Goal: Communication & Community: Answer question/provide support

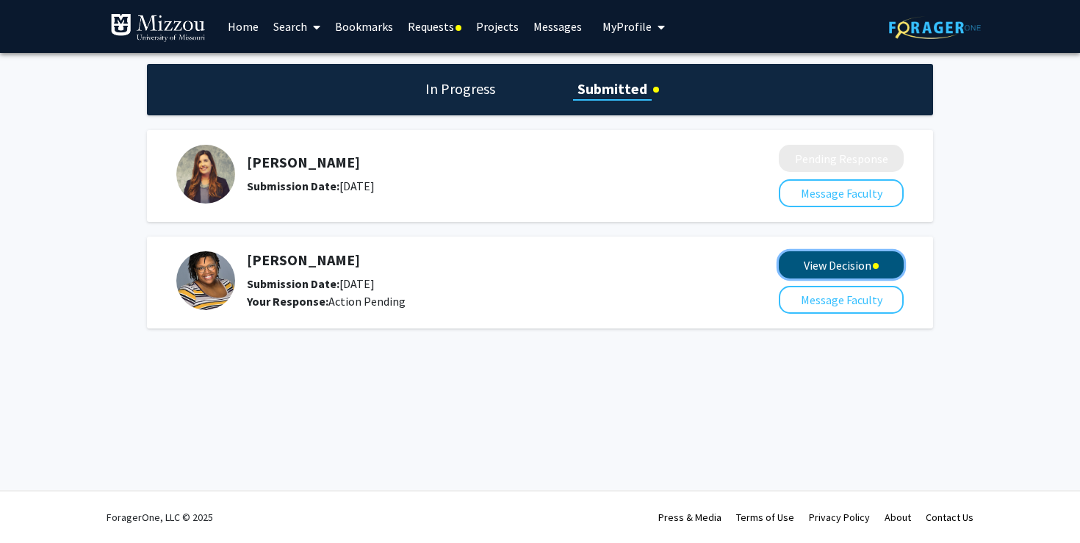
click at [838, 267] on button "View Decision" at bounding box center [841, 264] width 125 height 27
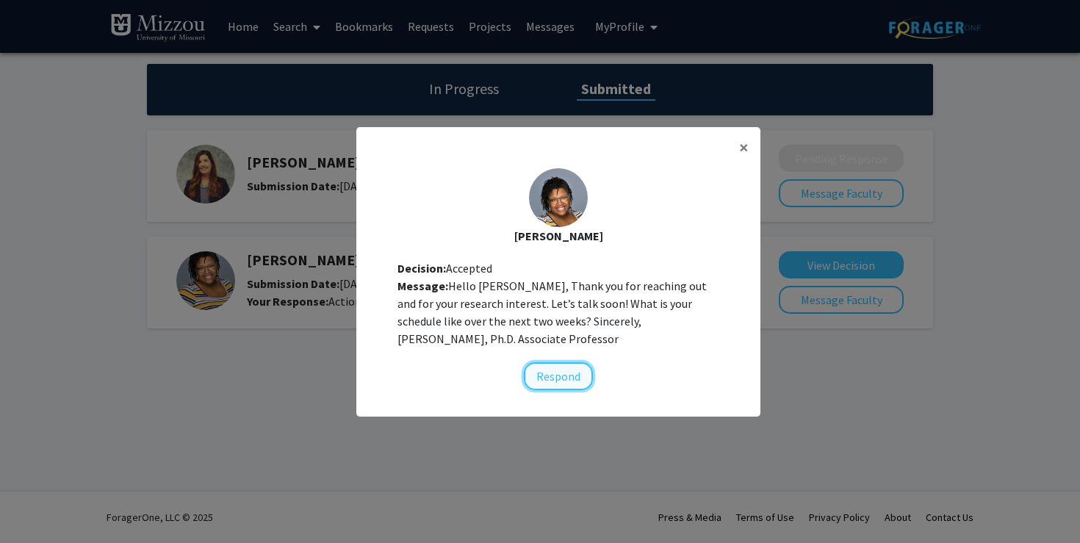
click at [555, 384] on button "Respond" at bounding box center [558, 376] width 69 height 28
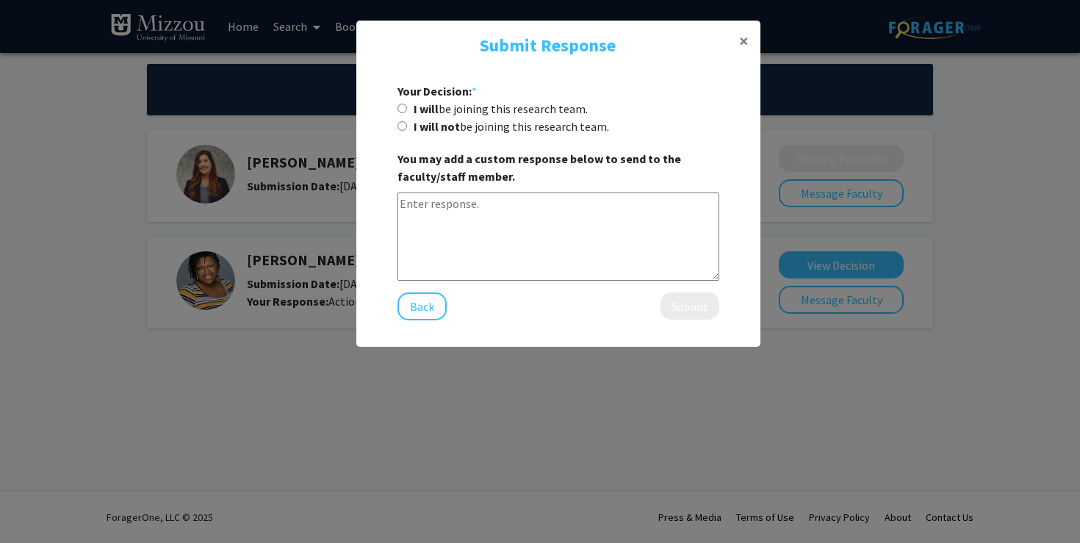
click at [433, 105] on b "I will" at bounding box center [426, 108] width 25 height 15
click at [407, 105] on input "I will be joining this research team." at bounding box center [402, 109] width 10 height 10
radio input "true"
click at [479, 261] on textarea at bounding box center [558, 236] width 322 height 88
click at [402, 201] on textarea "Hi, I apologize for my delayed response. I" at bounding box center [558, 236] width 322 height 88
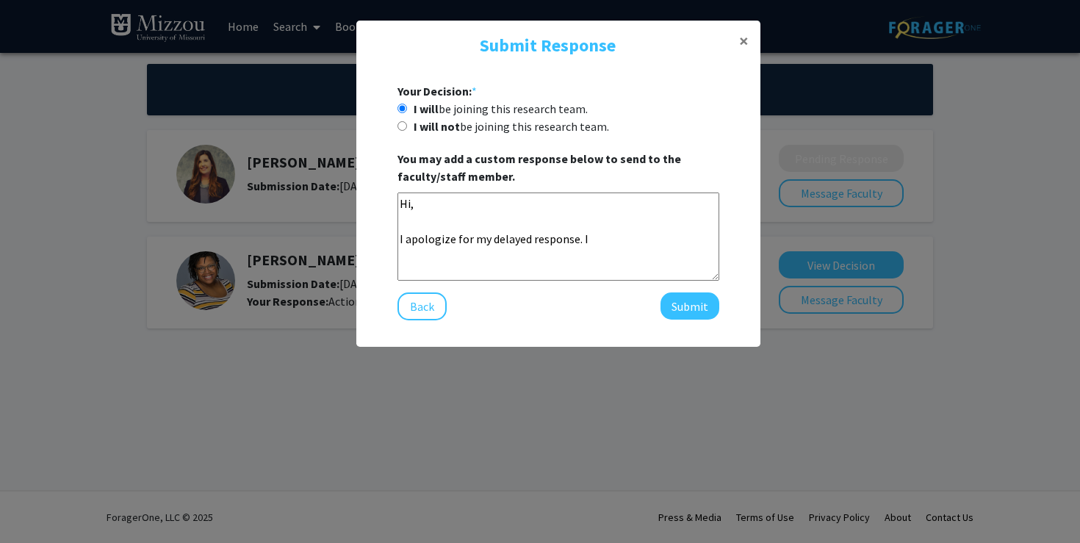
click at [402, 201] on textarea "Hi, I apologize for my delayed response. I" at bounding box center [558, 236] width 322 height 88
drag, startPoint x: 604, startPoint y: 256, endPoint x: 573, endPoint y: 240, distance: 34.5
click at [574, 241] on textarea "Hi, I apologize for my delayed response. I" at bounding box center [558, 236] width 322 height 88
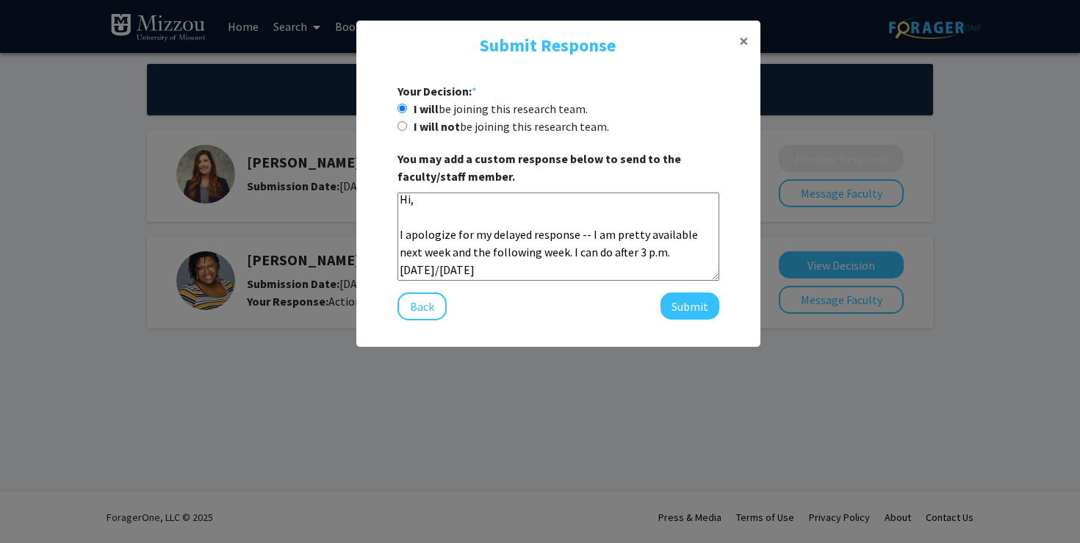
click at [545, 252] on textarea "Hi, I apologize for my delayed response -- I am pretty available next week and …" at bounding box center [558, 236] width 322 height 88
click at [530, 267] on textarea "Hi, I apologize for my delayed response -- I am pretty available next week and …" at bounding box center [558, 236] width 322 height 88
click at [499, 267] on textarea "Hi, I apologize for my delayed response -- I am pretty available next week and …" at bounding box center [558, 236] width 322 height 88
click at [666, 266] on textarea "Hi, I apologize for my delayed response -- I am pretty available next week and …" at bounding box center [558, 236] width 322 height 88
click at [619, 274] on textarea "Hi, I apologize for my delayed response -- I am pretty available next week and …" at bounding box center [558, 236] width 322 height 88
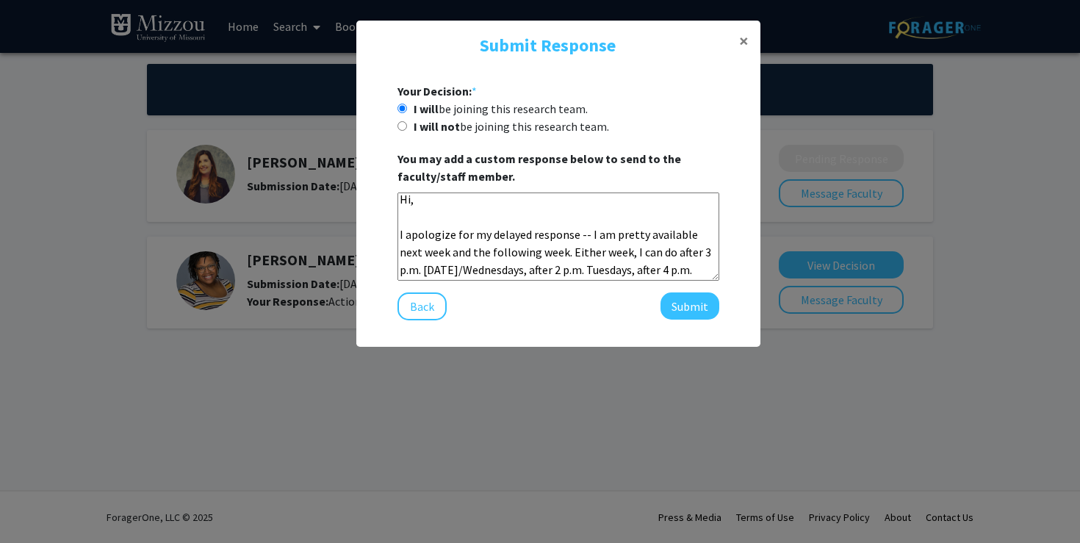
click at [696, 270] on textarea "Hi, I apologize for my delayed response -- I am pretty available next week and …" at bounding box center [558, 236] width 322 height 88
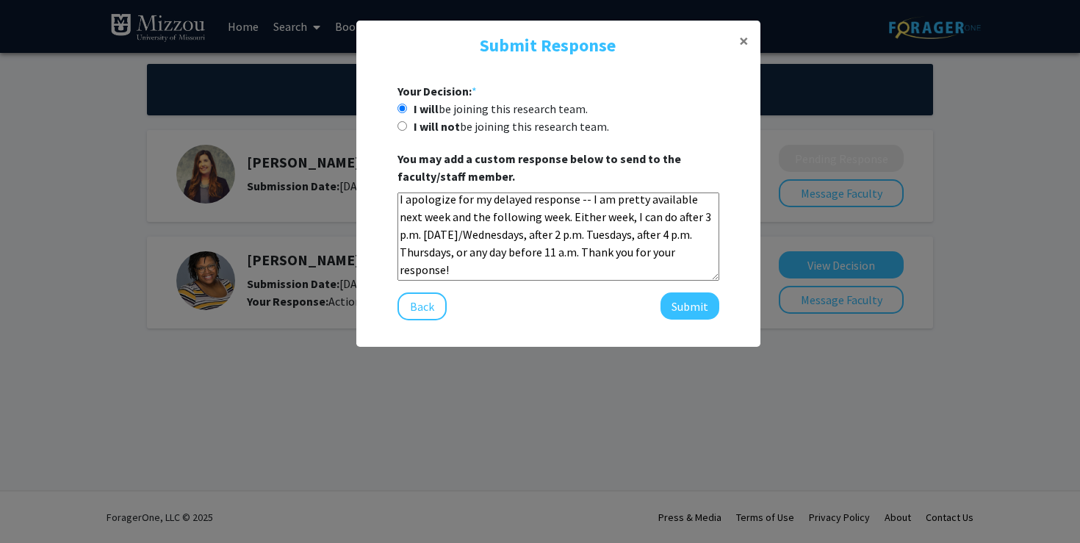
scroll to position [72, 0]
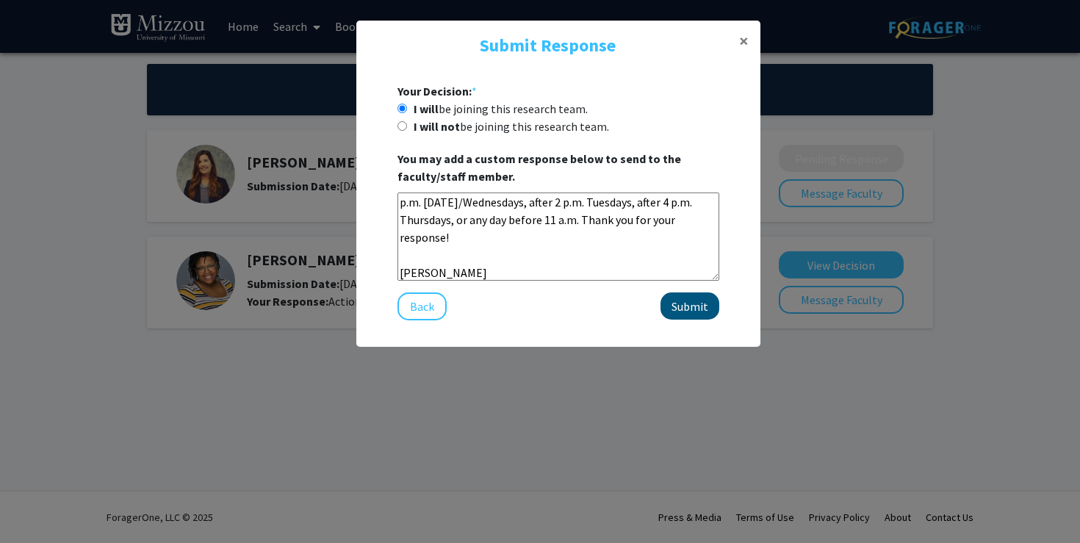
type textarea "Hi, I apologize for my delayed response -- I am pretty available next week and …"
click at [688, 306] on button "Submit" at bounding box center [689, 305] width 59 height 27
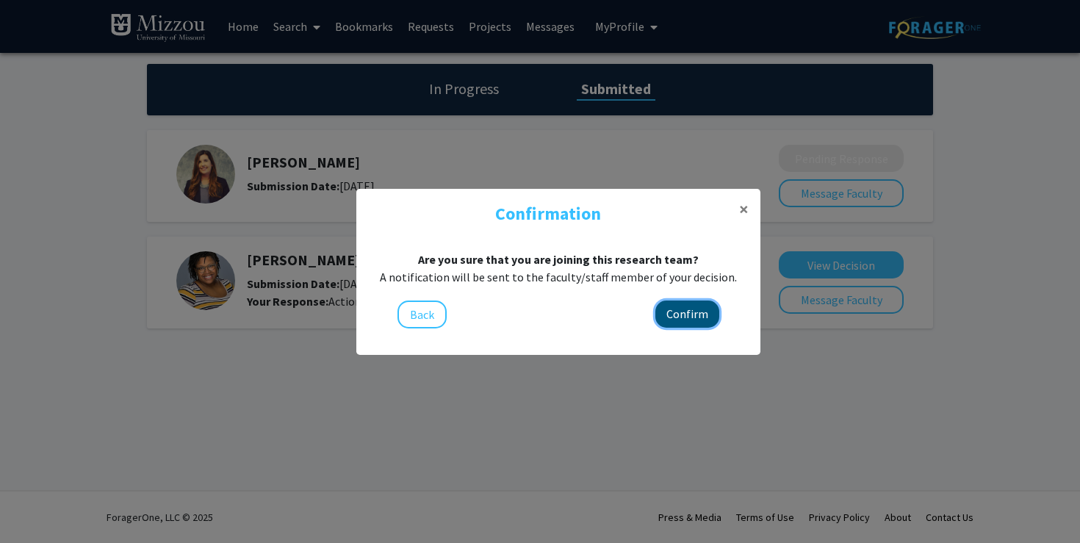
click at [689, 311] on button "Confirm" at bounding box center [687, 313] width 64 height 27
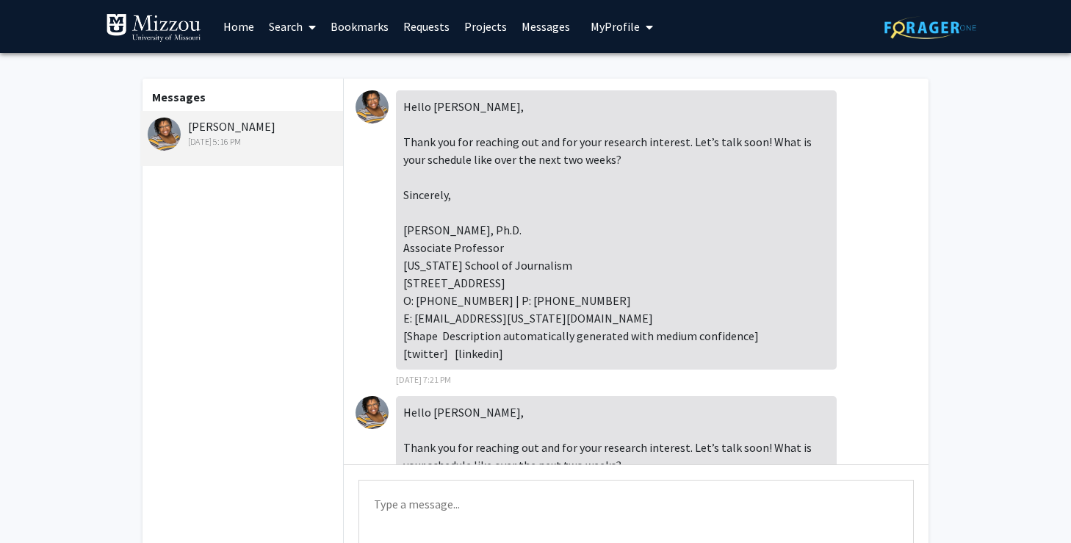
scroll to position [325, 0]
